Goal: Task Accomplishment & Management: Complete application form

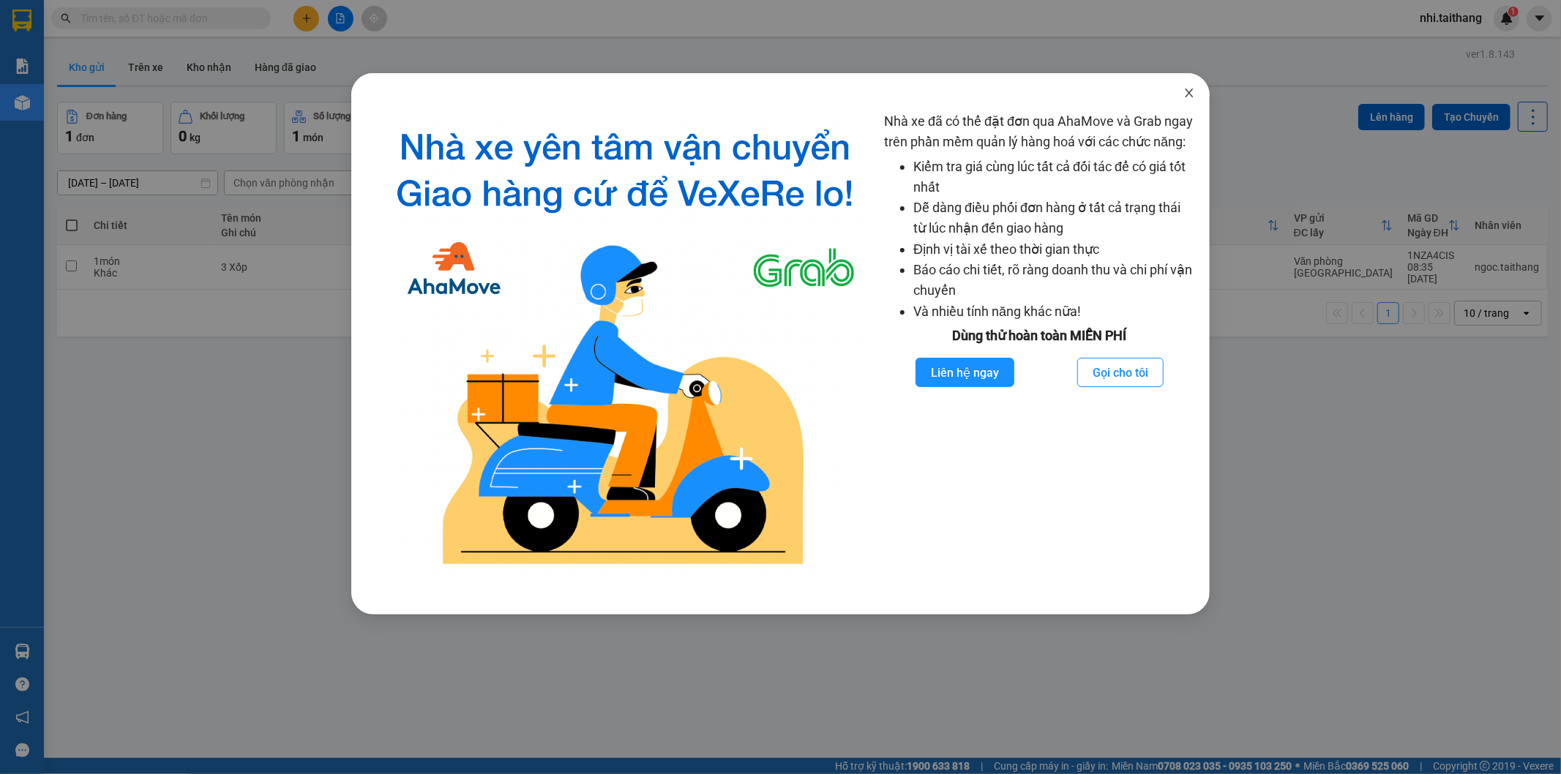
click at [1194, 94] on icon "close" at bounding box center [1189, 93] width 12 height 12
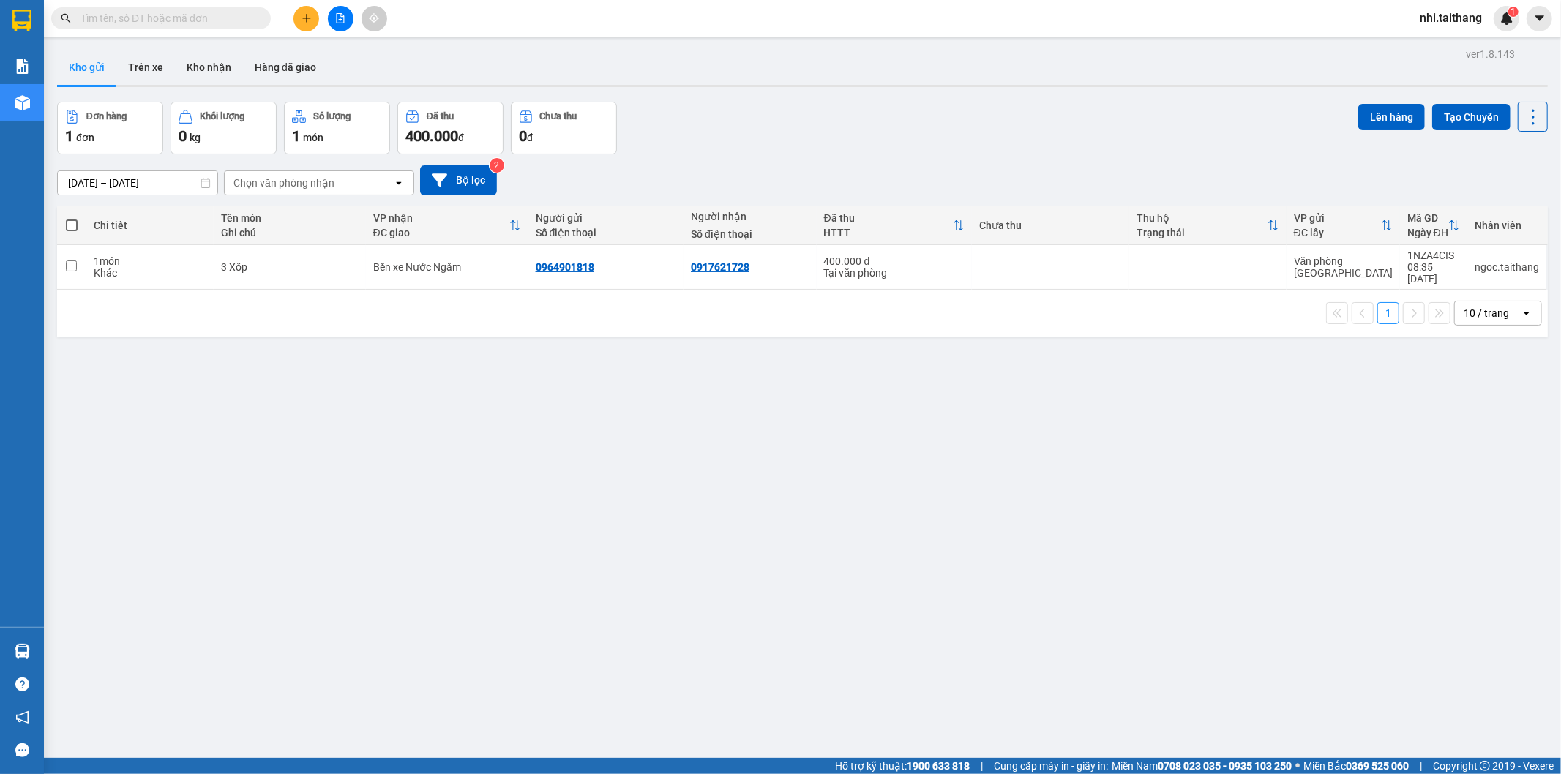
click at [288, 20] on div at bounding box center [340, 19] width 110 height 26
click at [300, 16] on button at bounding box center [306, 19] width 26 height 26
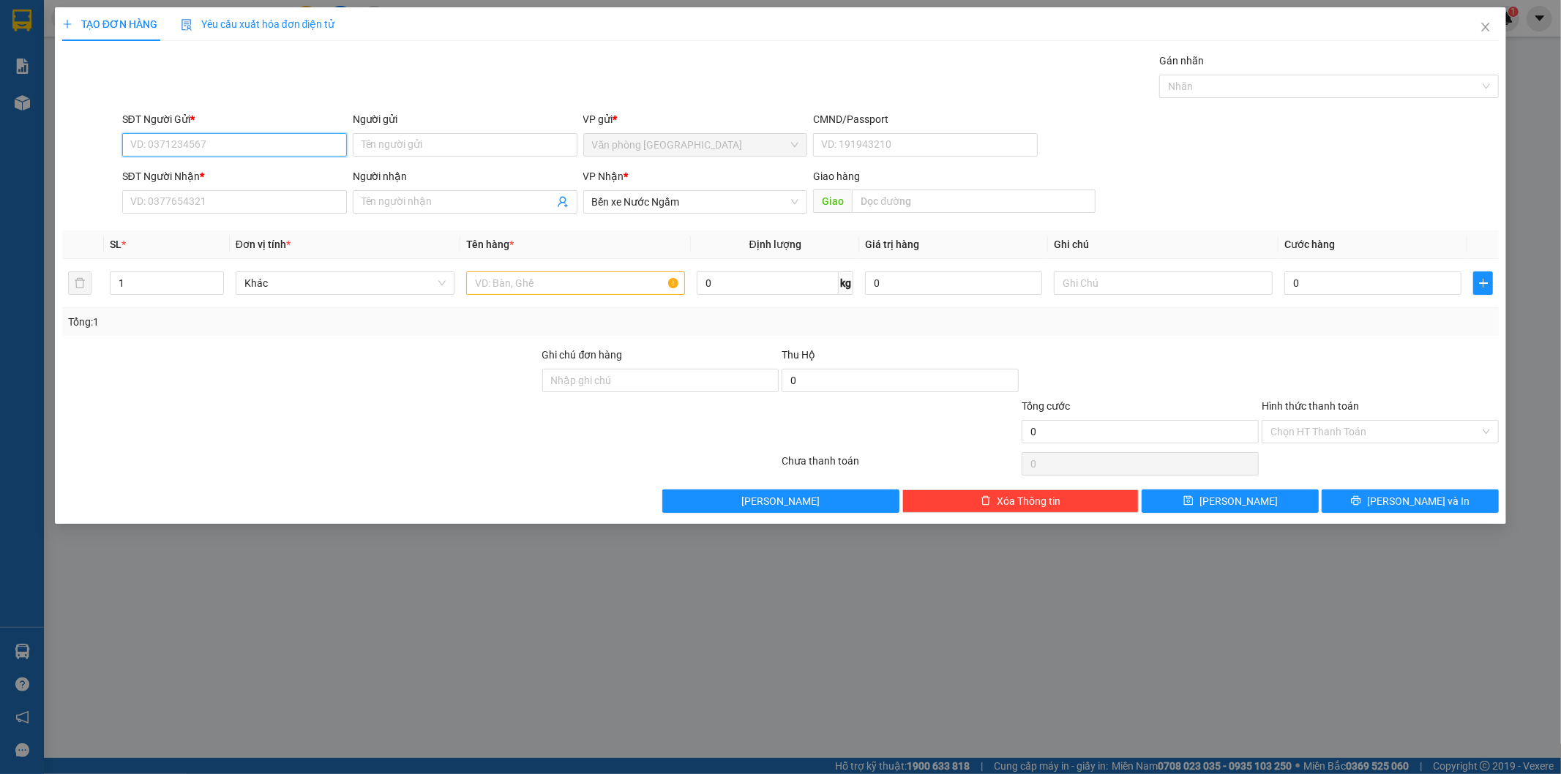
click at [198, 143] on input "SĐT Người Gửi *" at bounding box center [234, 144] width 225 height 23
click at [233, 149] on input "SĐT Người Gửi *" at bounding box center [234, 144] width 225 height 23
type input "0828028152"
click at [267, 214] on input "SĐT Người Nhận *" at bounding box center [234, 201] width 225 height 23
type input "0987357902"
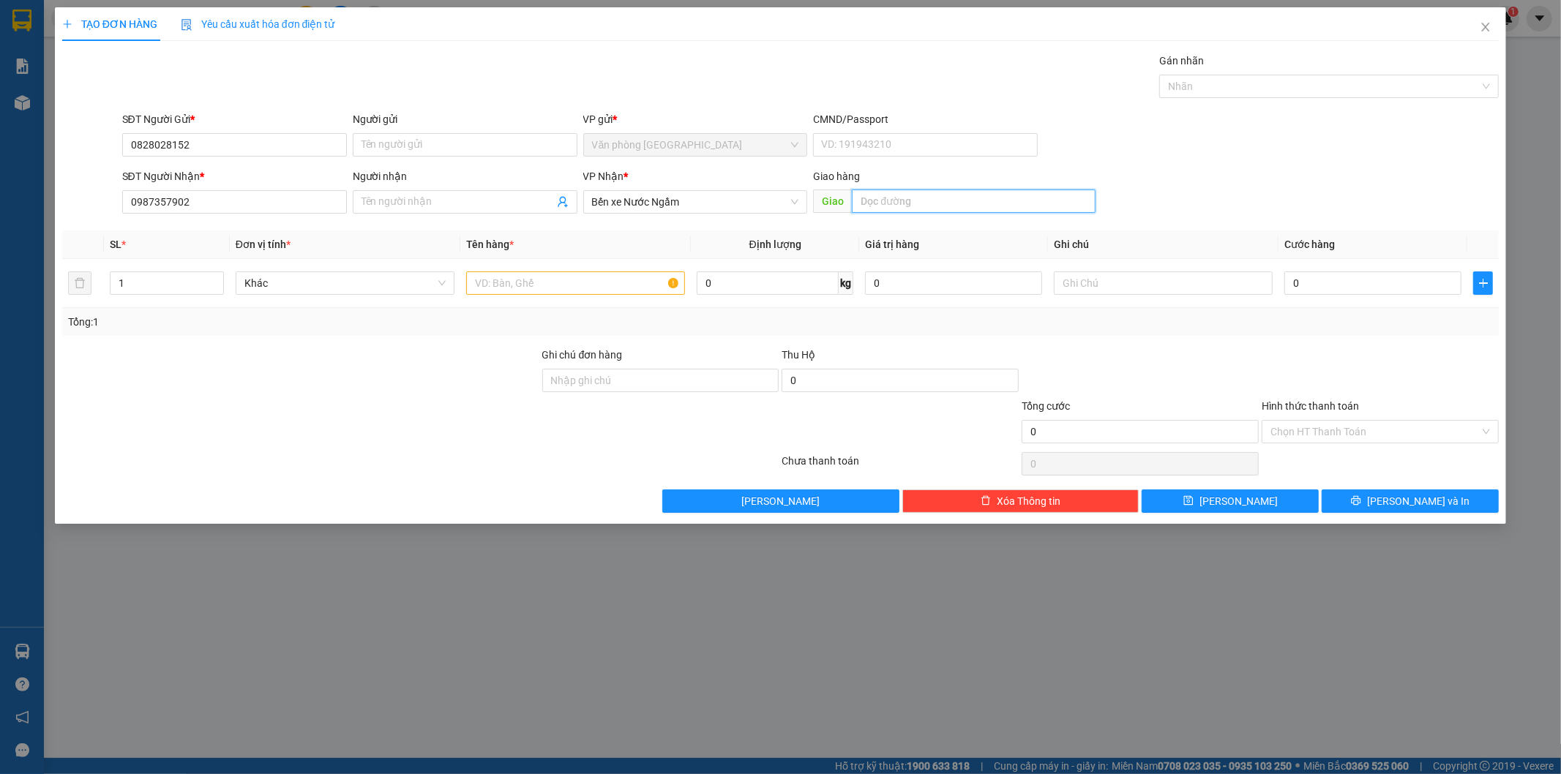
click at [987, 202] on input "text" at bounding box center [974, 201] width 244 height 23
type input "QUẢNG BÌNH"
click at [501, 287] on input "text" at bounding box center [575, 283] width 219 height 23
type input "1 XE + KHÓA"
click at [1254, 168] on div "SĐT Người Nhận * 0987357902 Người nhận Tên người nhận VP Nhận * Bến xe Nước Ngầ…" at bounding box center [810, 193] width 1383 height 51
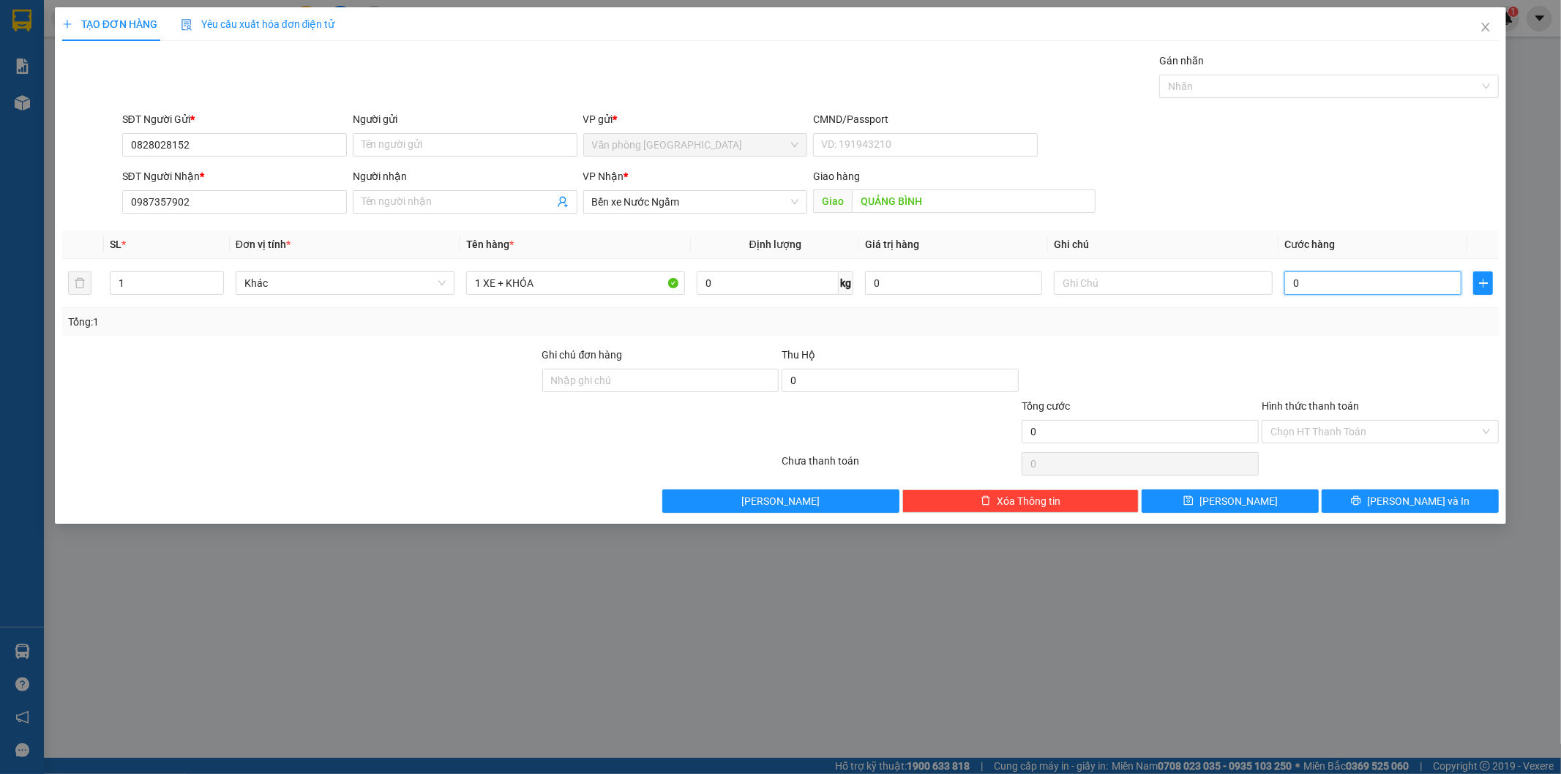
type input "01"
type input "1"
type input "012"
type input "12"
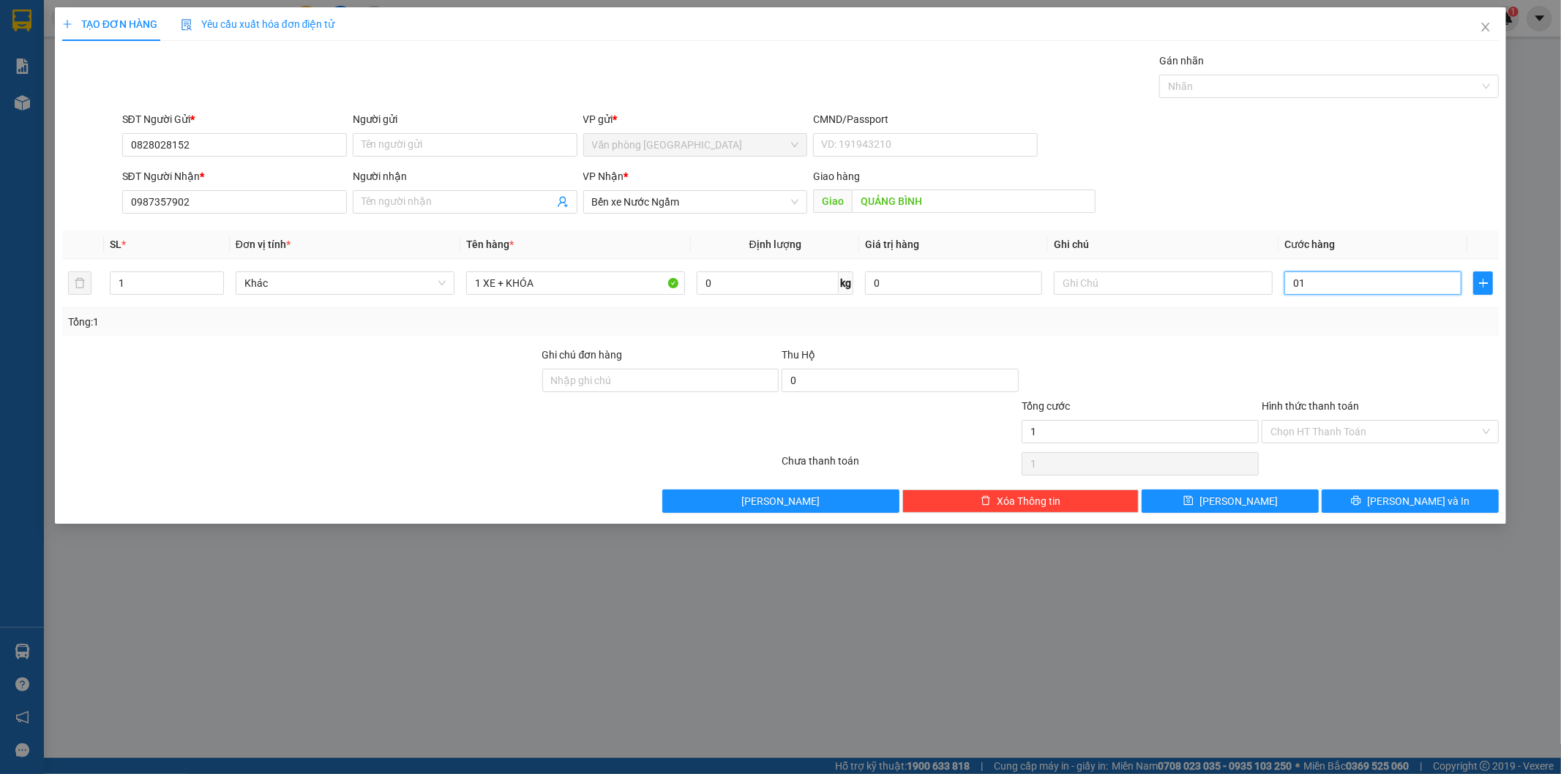
type input "12"
type input "0.120"
type input "120"
type input "01.200"
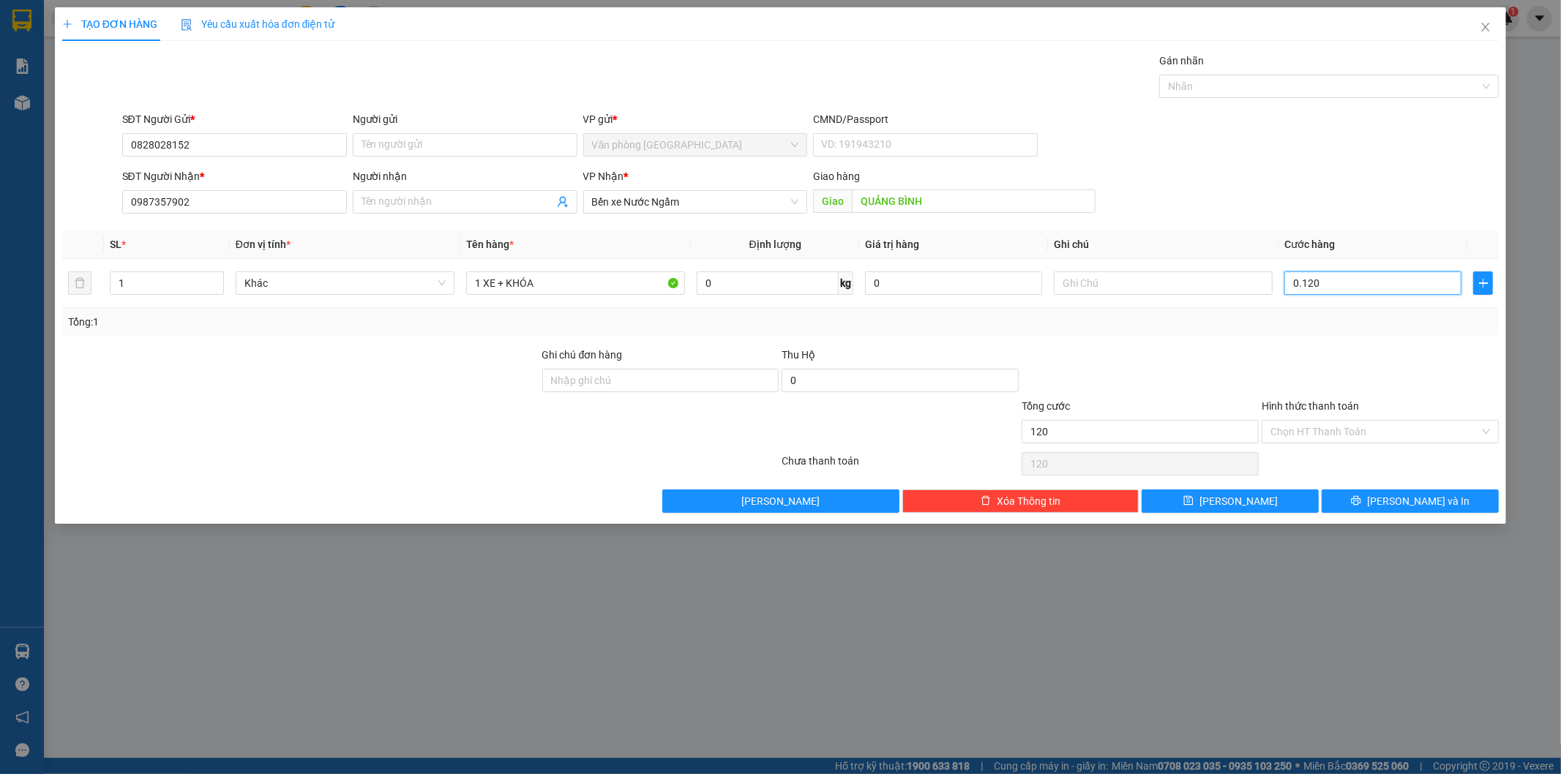
type input "1.200"
type input "1.200.000"
click at [1371, 433] on input "Hình thức thanh toán" at bounding box center [1374, 432] width 209 height 22
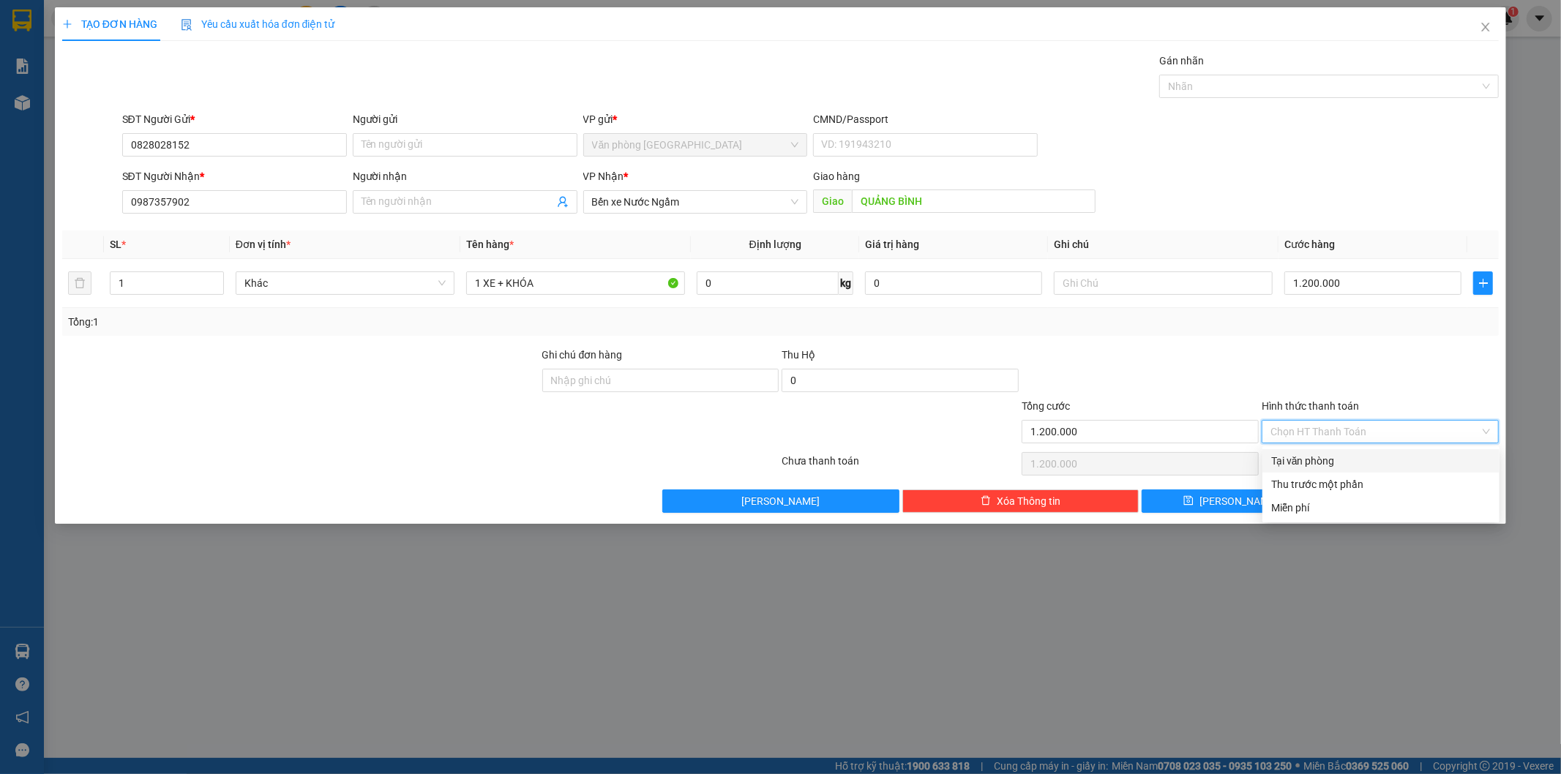
click at [1418, 375] on div at bounding box center [1380, 372] width 240 height 51
click at [1355, 425] on input "Hình thức thanh toán" at bounding box center [1374, 432] width 209 height 22
drag, startPoint x: 1315, startPoint y: 458, endPoint x: 1320, endPoint y: 443, distance: 15.3
click at [1316, 457] on div "Tại văn phòng" at bounding box center [1381, 461] width 220 height 16
type input "0"
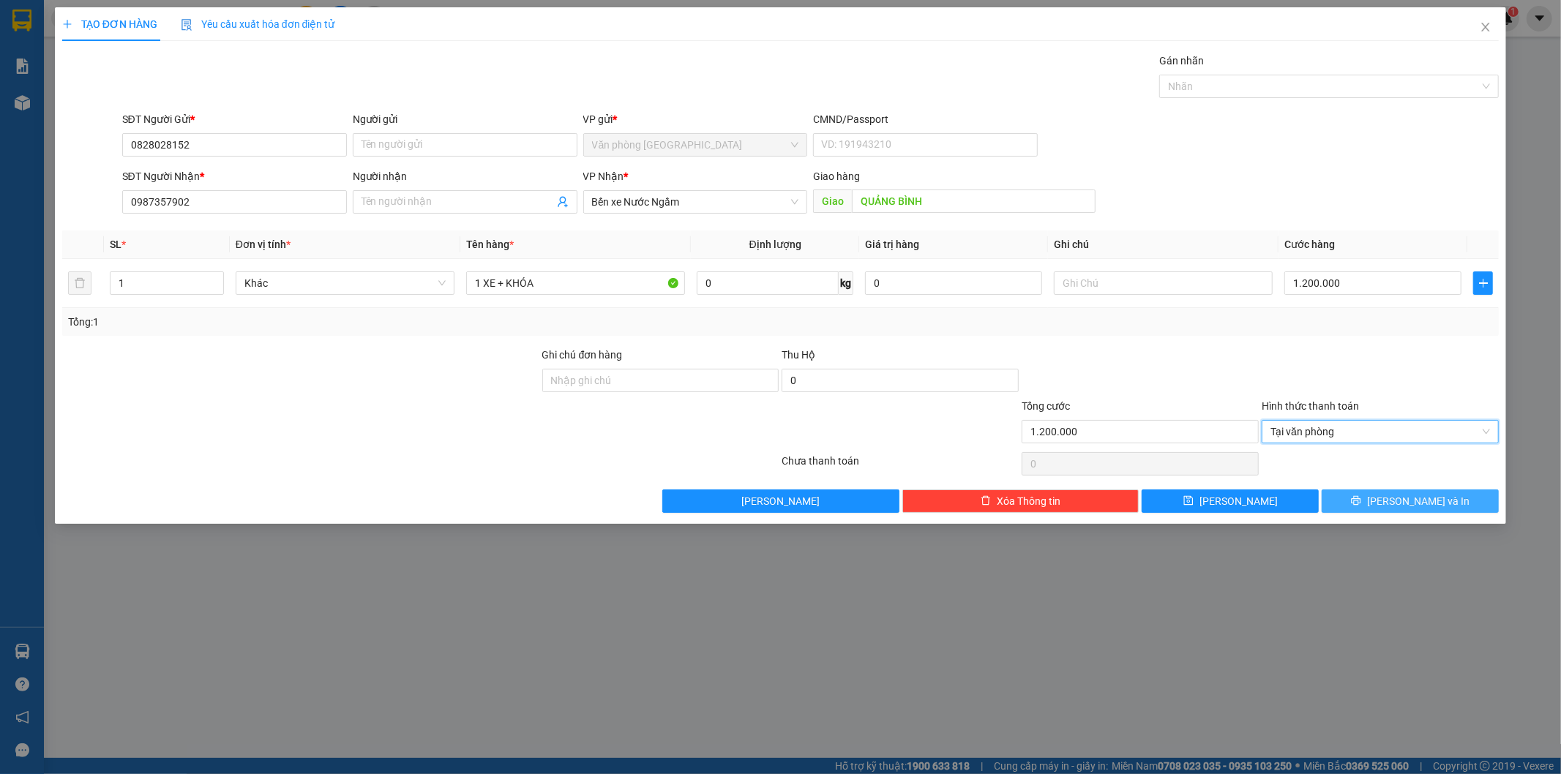
click at [1393, 502] on button "[PERSON_NAME] và In" at bounding box center [1410, 501] width 177 height 23
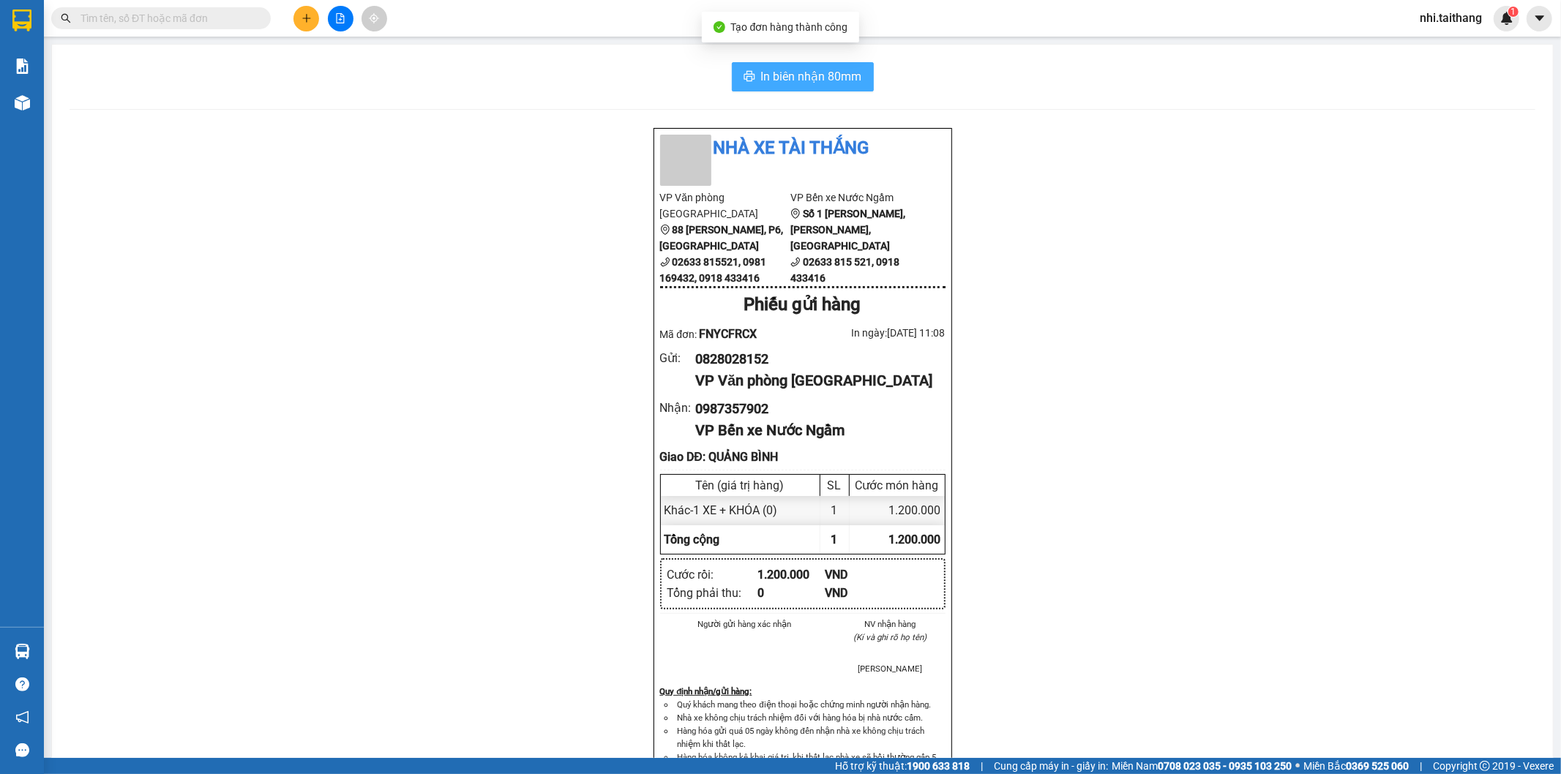
click at [771, 70] on span "In biên nhận 80mm" at bounding box center [811, 76] width 101 height 18
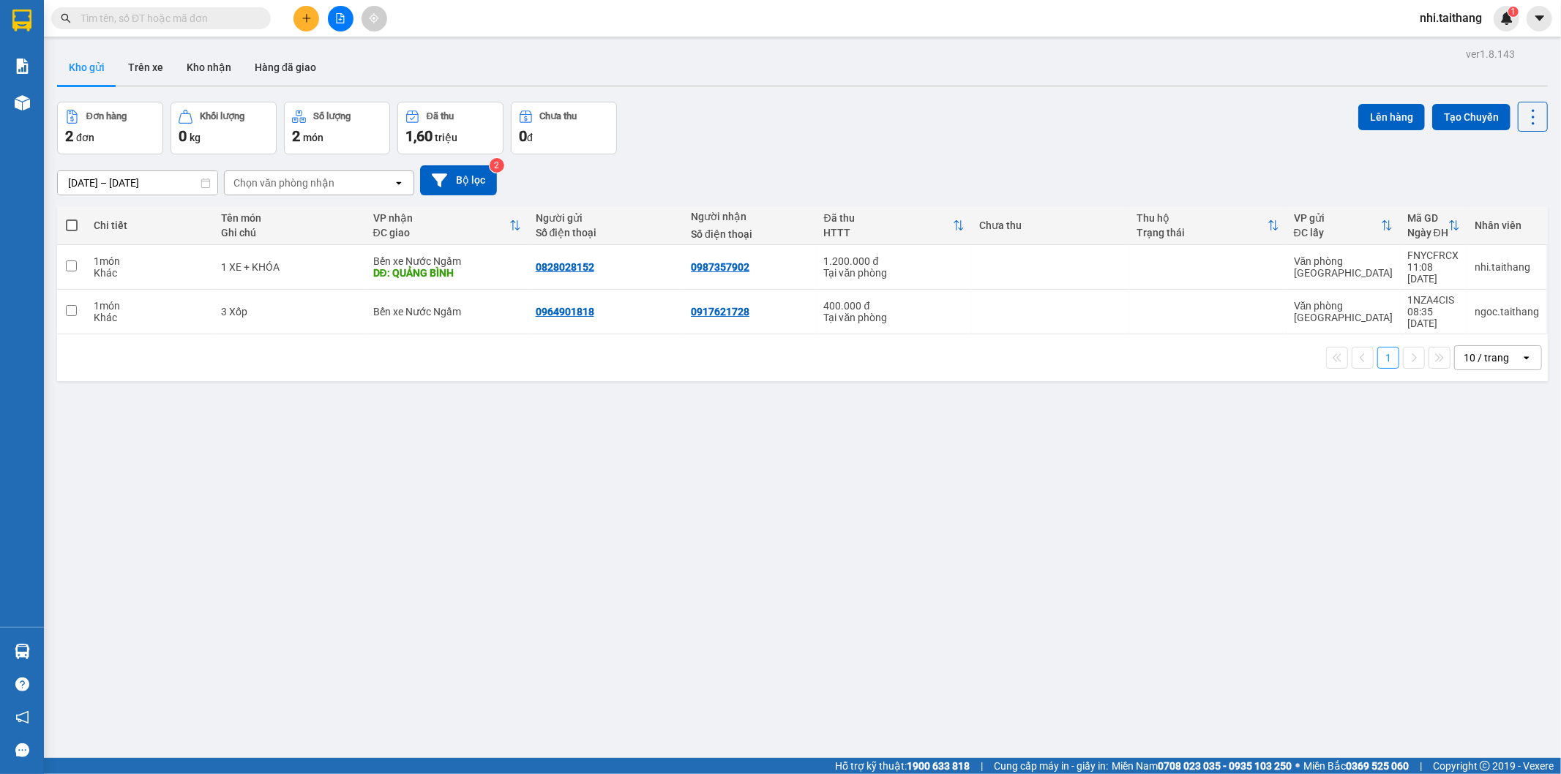
click at [1434, 8] on div "nhi.taithang 1" at bounding box center [1463, 19] width 111 height 26
click at [1494, 11] on span "nhi.taithang" at bounding box center [1451, 18] width 86 height 18
